Goal: Task Accomplishment & Management: Manage account settings

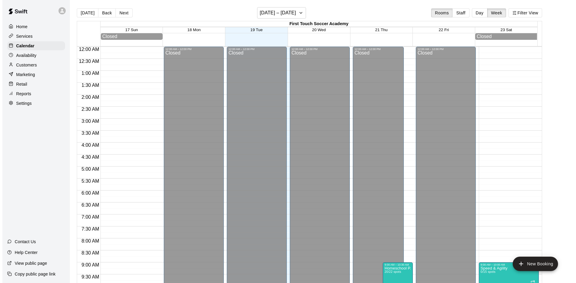
scroll to position [302, 0]
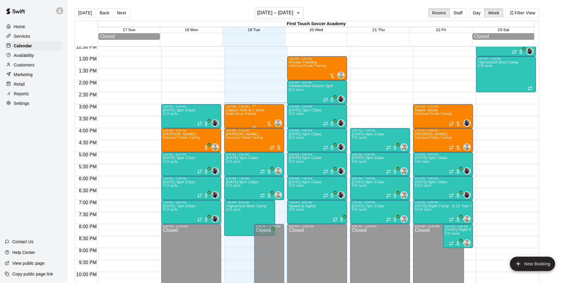
click at [255, 110] on p "Dayton York & 1 other" at bounding box center [245, 110] width 39 height 0
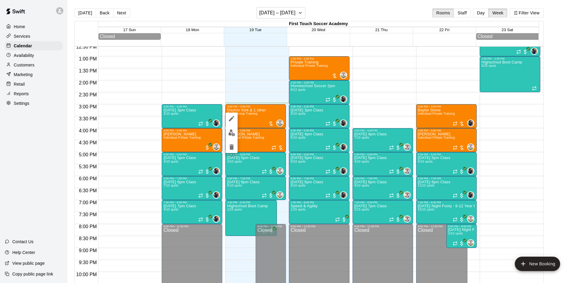
click at [232, 151] on icon "delete" at bounding box center [231, 147] width 7 height 7
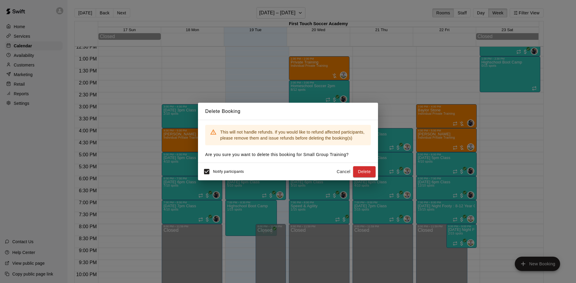
click at [358, 172] on button "Delete" at bounding box center [364, 171] width 22 height 11
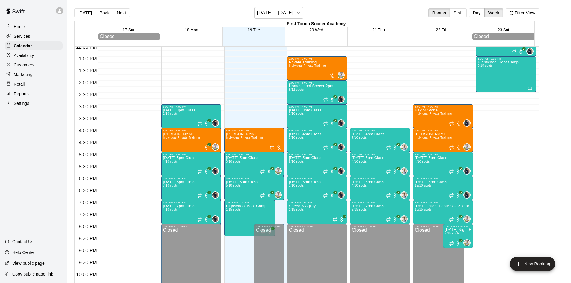
click at [236, 110] on div "12:00 AM – 12:00 PM Closed 4:00 PM – 5:00 PM [PERSON_NAME] Individual Private T…" at bounding box center [254, 32] width 60 height 576
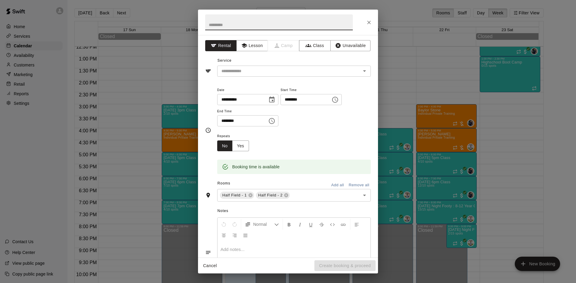
click at [364, 23] on button "Close" at bounding box center [369, 22] width 11 height 11
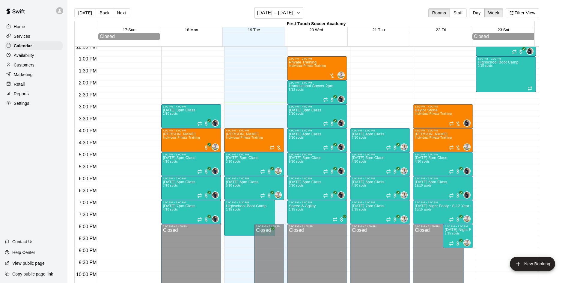
click at [27, 67] on p "Customers" at bounding box center [24, 65] width 21 height 6
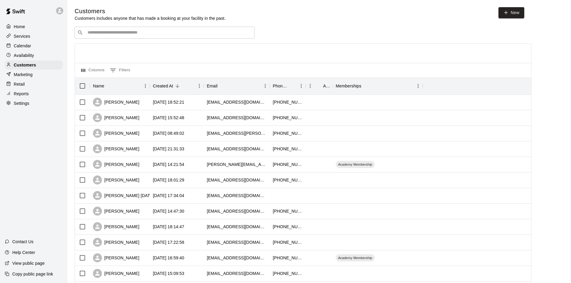
click at [139, 34] on input "Search customers by name or email" at bounding box center [169, 33] width 166 height 6
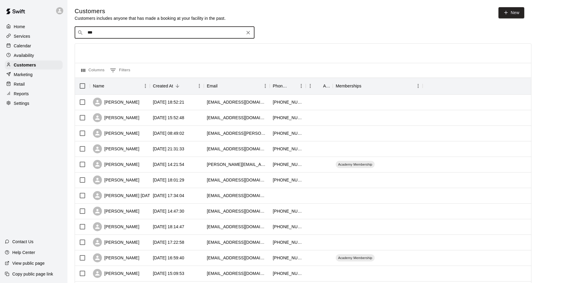
type input "****"
click at [138, 64] on div "[PERSON_NAME] [EMAIL_ADDRESS][DOMAIN_NAME]" at bounding box center [170, 68] width 158 height 13
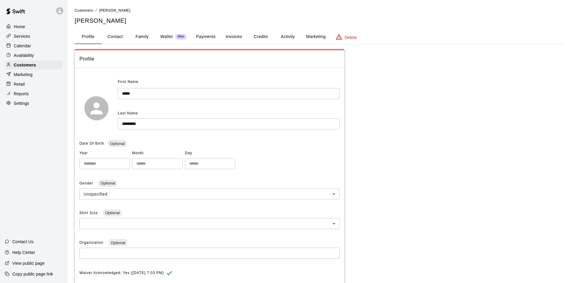
click at [284, 34] on button "Activity" at bounding box center [287, 37] width 27 height 14
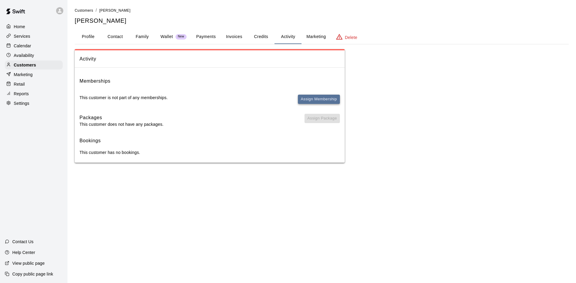
click at [322, 97] on button "Assign Membership" at bounding box center [319, 99] width 42 height 9
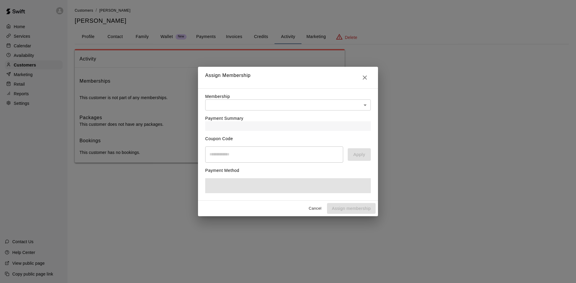
click at [222, 111] on div "Payment Summary" at bounding box center [288, 121] width 166 height 20
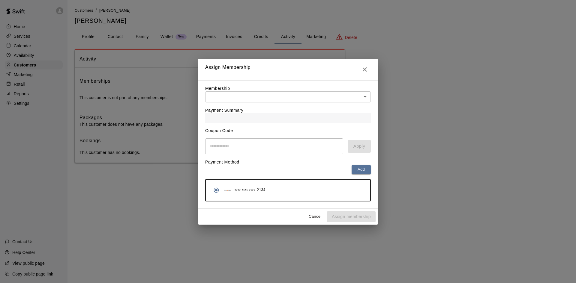
click at [222, 96] on body "Home Services Calendar Availability Customers Marketing Retail Reports Settings…" at bounding box center [288, 87] width 576 height 175
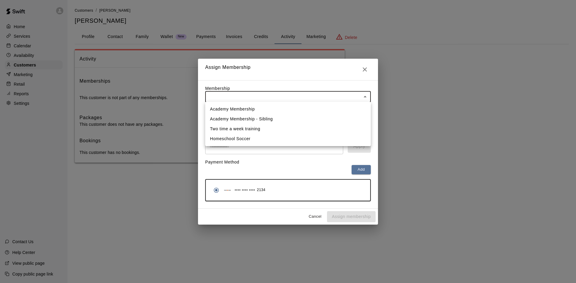
click at [220, 107] on li "Academy Membership" at bounding box center [288, 109] width 166 height 10
type input "**********"
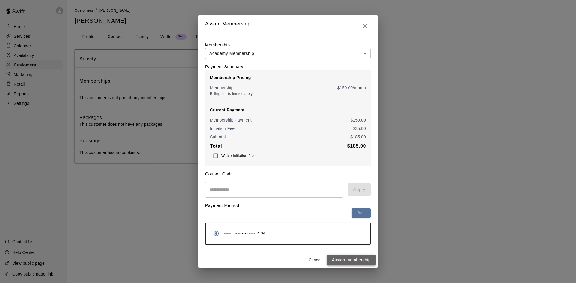
click at [340, 260] on button "Assign membership" at bounding box center [351, 260] width 49 height 11
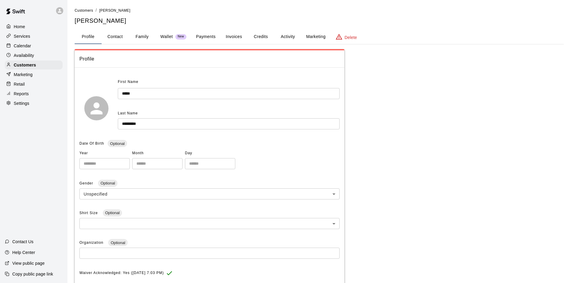
click at [277, 35] on button "Activity" at bounding box center [287, 37] width 27 height 14
